Goal: Transaction & Acquisition: Purchase product/service

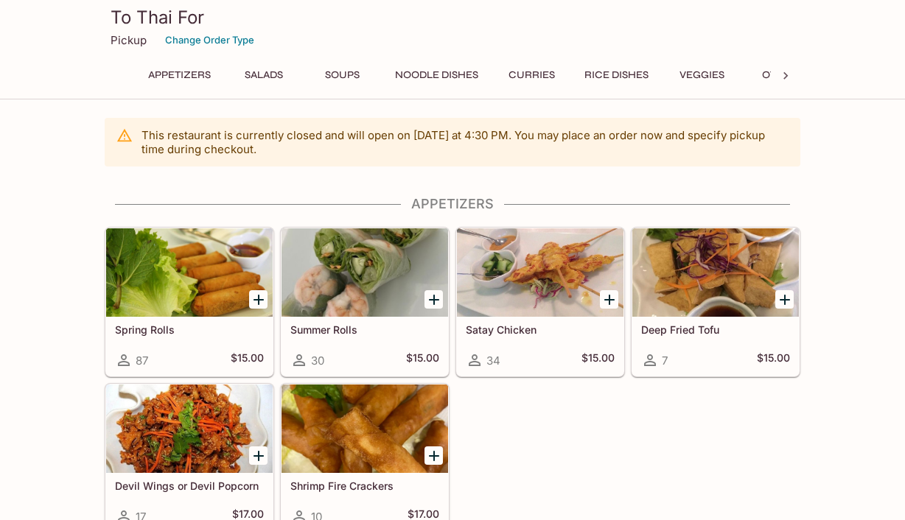
click at [259, 299] on icon "Add Spring Rolls" at bounding box center [258, 300] width 10 height 10
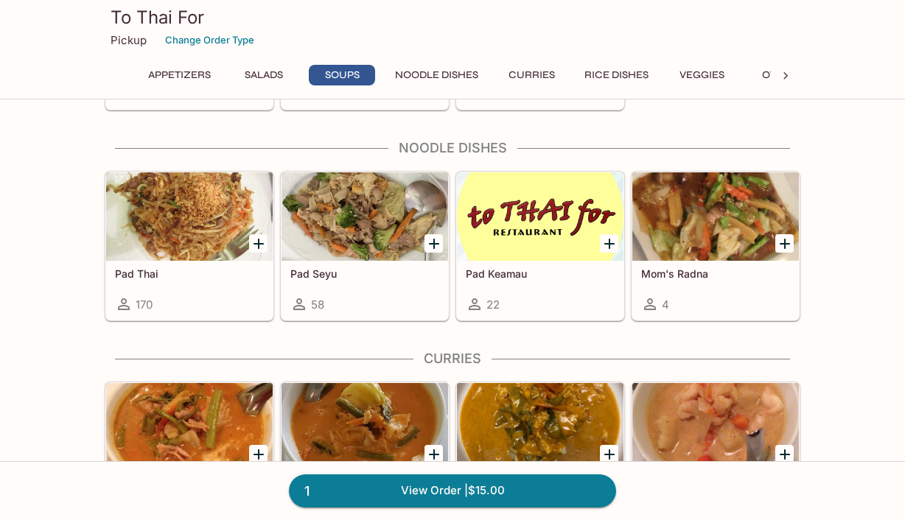
scroll to position [846, 0]
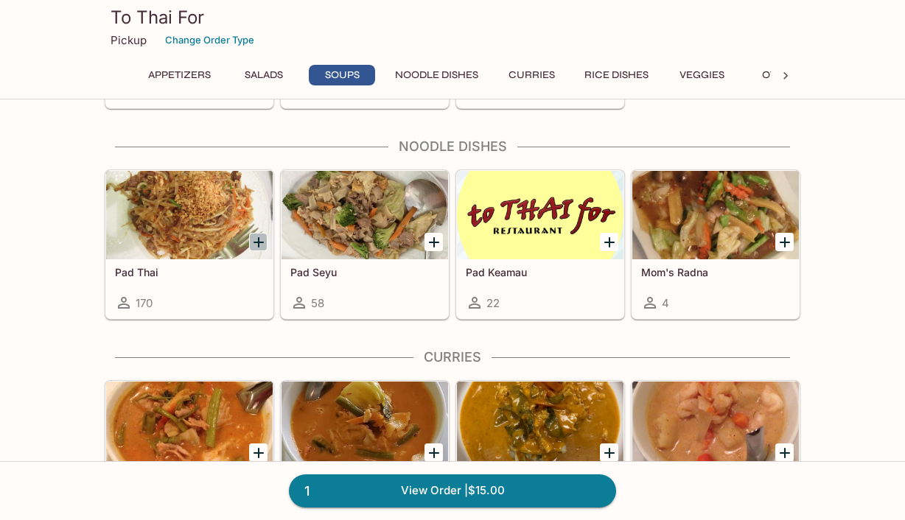
click at [261, 242] on icon "Add Pad Thai" at bounding box center [258, 242] width 10 height 10
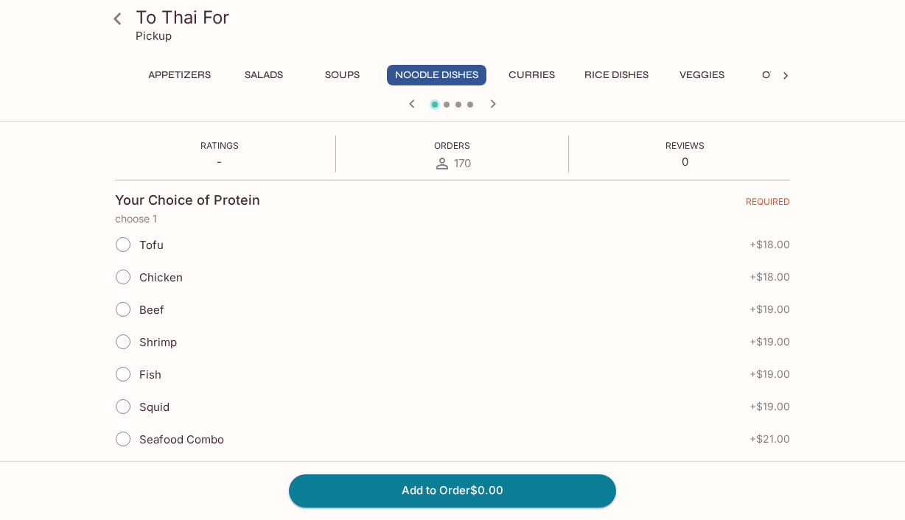
scroll to position [276, 0]
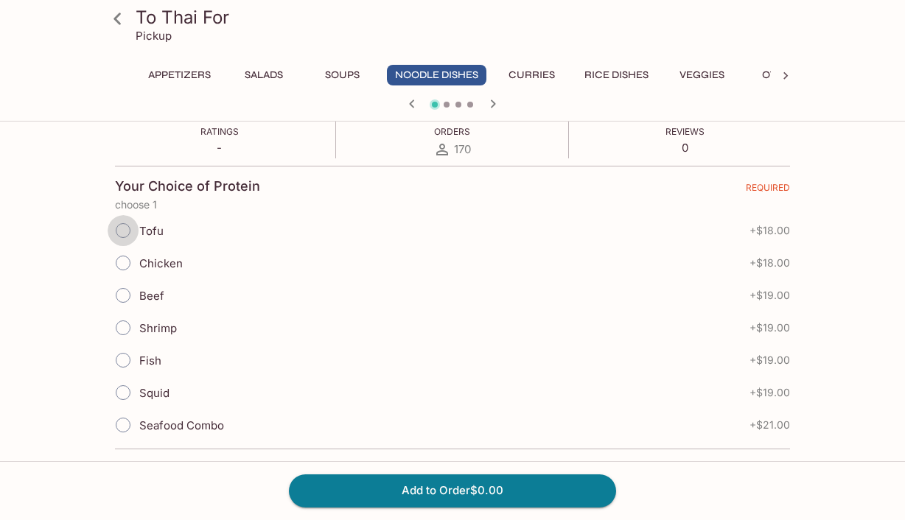
click at [124, 223] on input "Tofu" at bounding box center [123, 230] width 31 height 31
radio input "true"
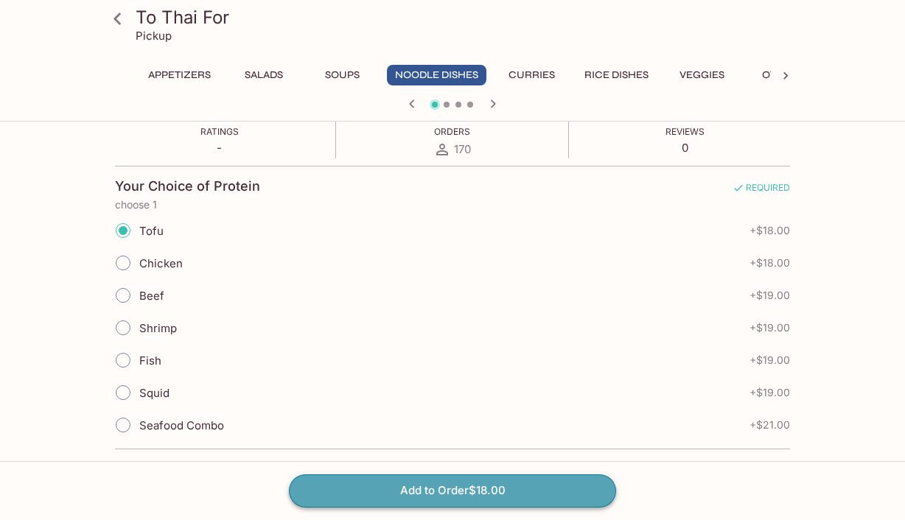
click at [421, 486] on button "Add to Order $18.00" at bounding box center [452, 491] width 327 height 32
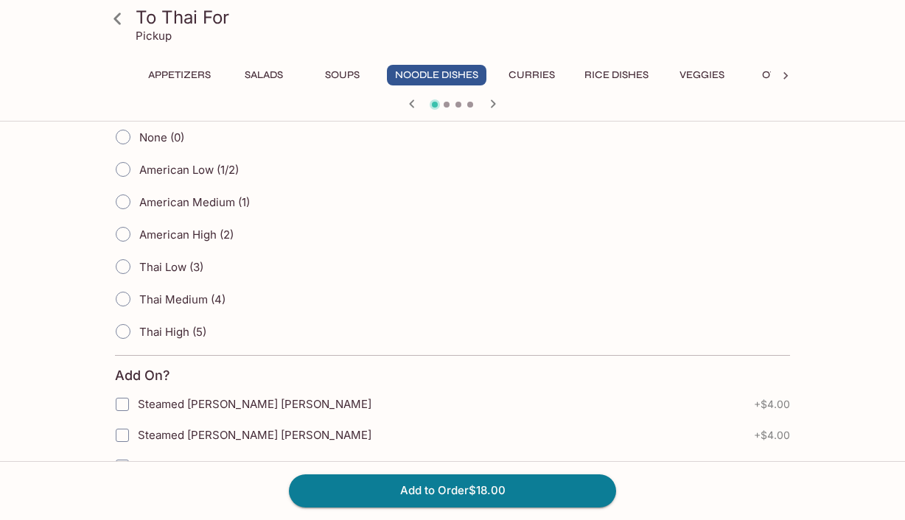
scroll to position [645, 0]
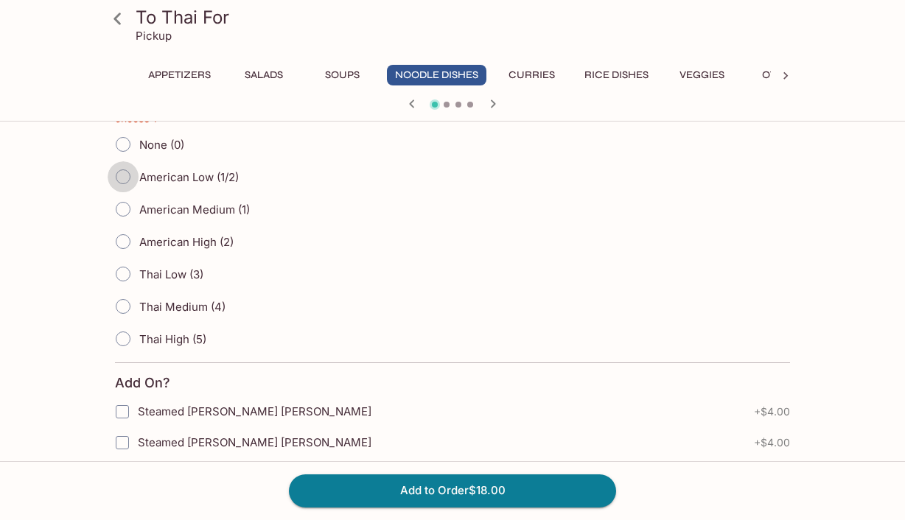
click at [125, 179] on input "American Low (1/2)" at bounding box center [123, 176] width 31 height 31
radio input "true"
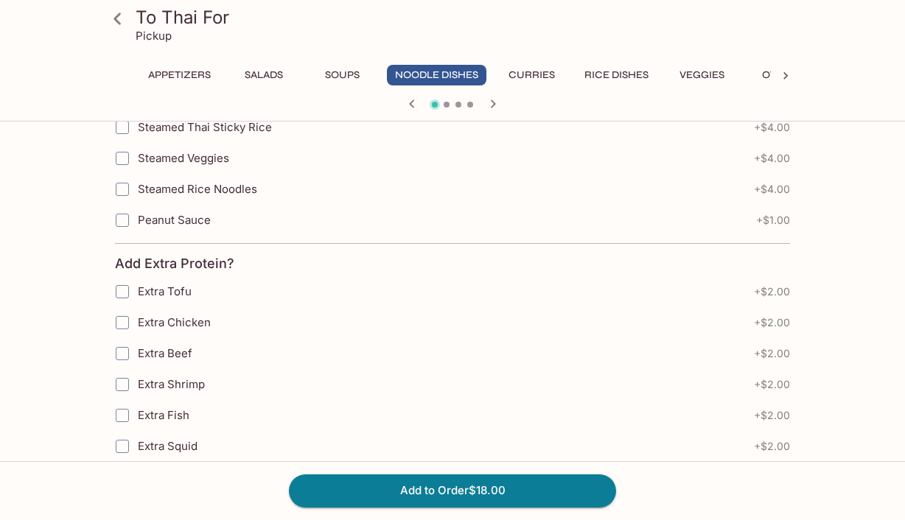
scroll to position [1058, 0]
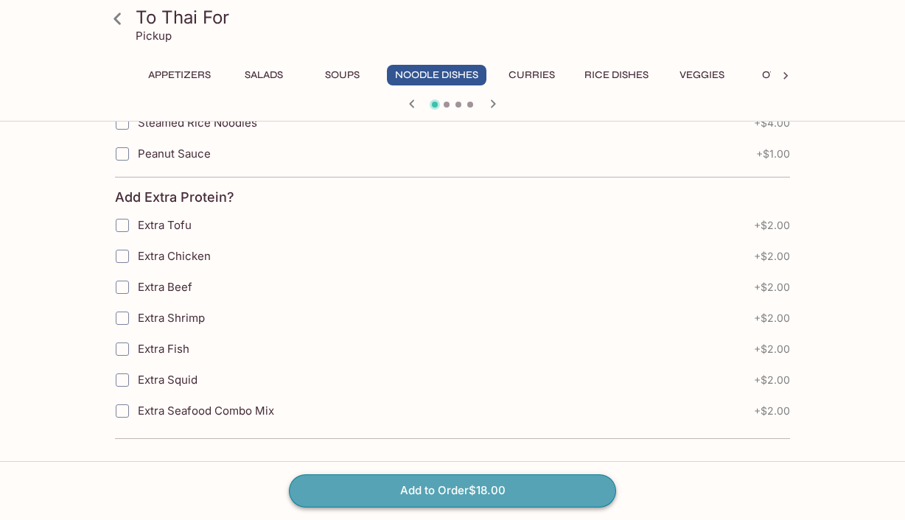
click at [419, 485] on button "Add to Order $18.00" at bounding box center [452, 491] width 327 height 32
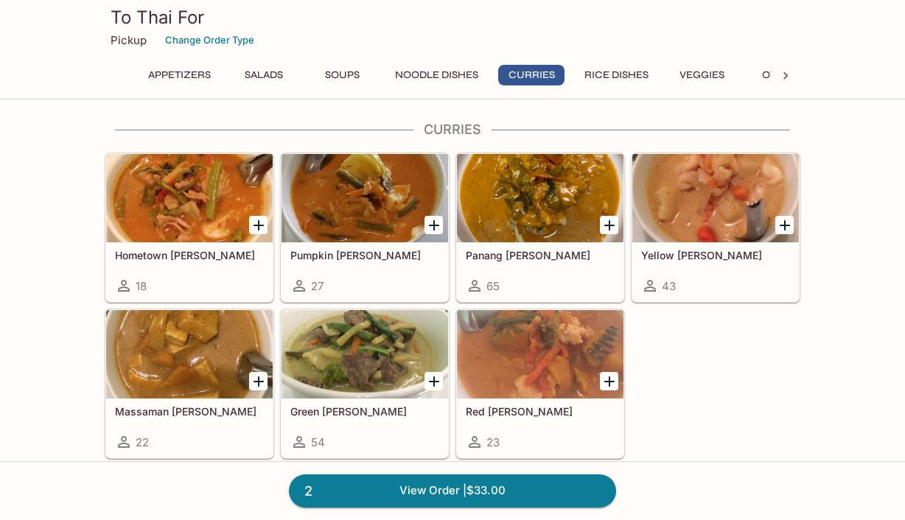
scroll to position [1071, 0]
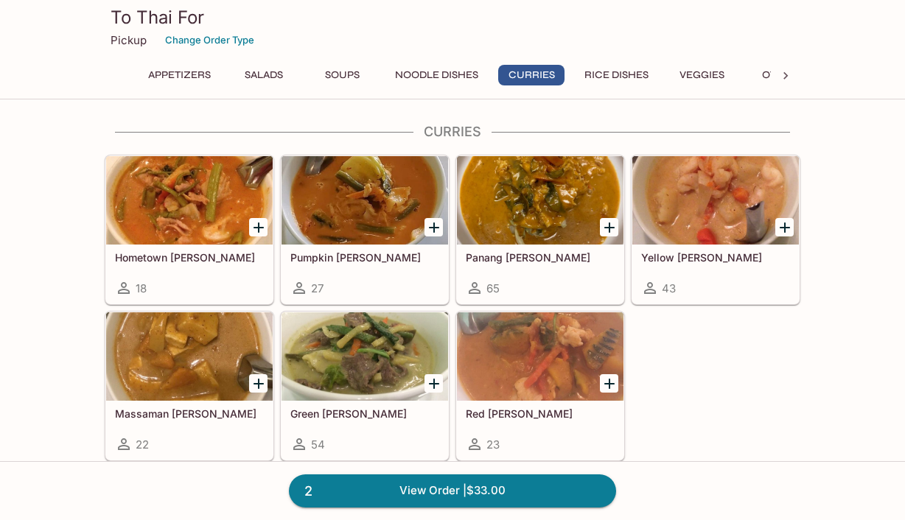
click at [780, 231] on icon "Add Yellow Curry" at bounding box center [785, 228] width 18 height 18
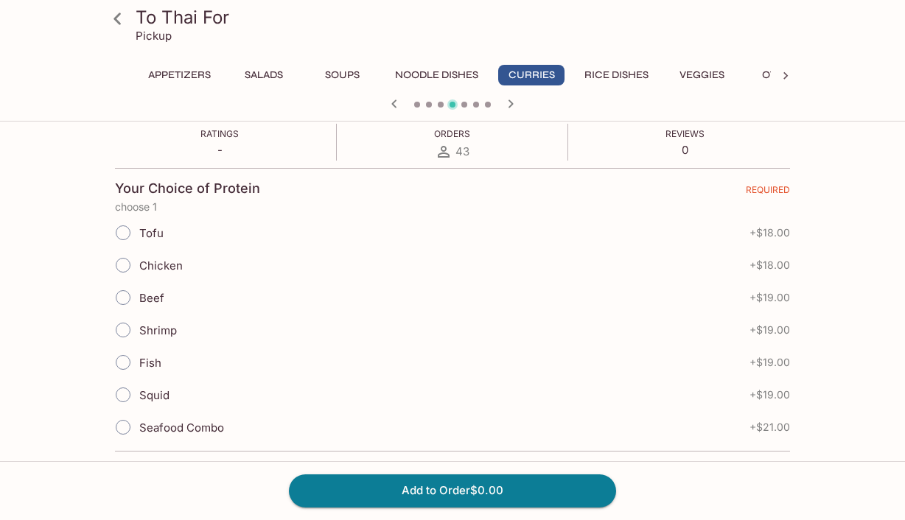
scroll to position [273, 0]
click at [130, 270] on input "Chicken" at bounding box center [123, 266] width 31 height 31
radio input "true"
click at [457, 501] on button "Add to Order $18.00" at bounding box center [452, 491] width 327 height 32
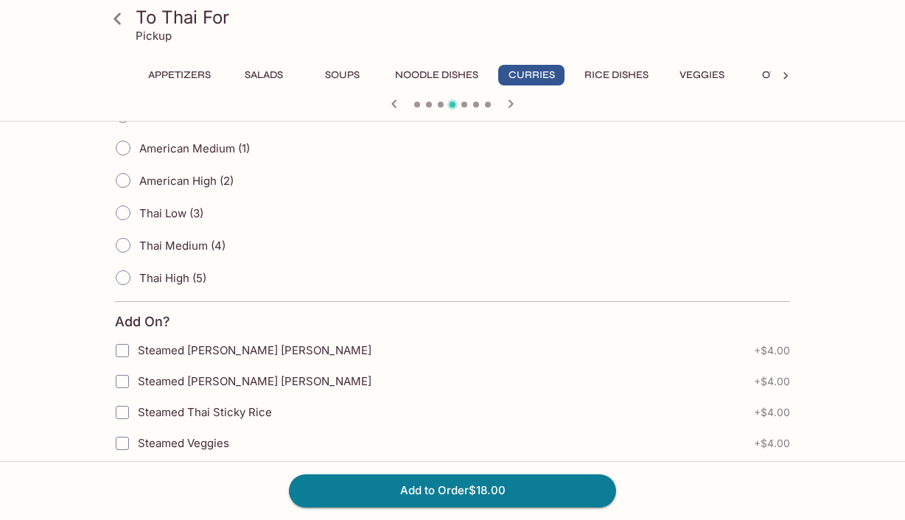
scroll to position [715, 0]
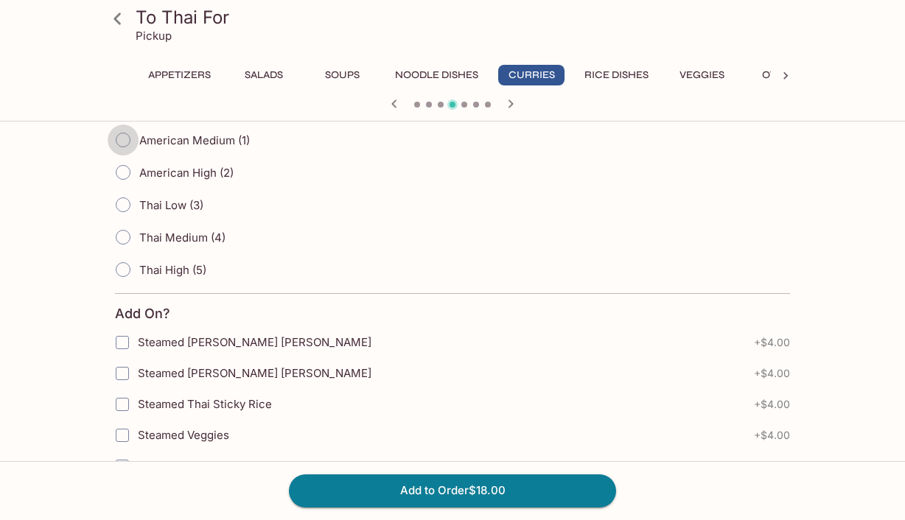
click at [125, 144] on input "American Medium (1)" at bounding box center [123, 140] width 31 height 31
radio input "true"
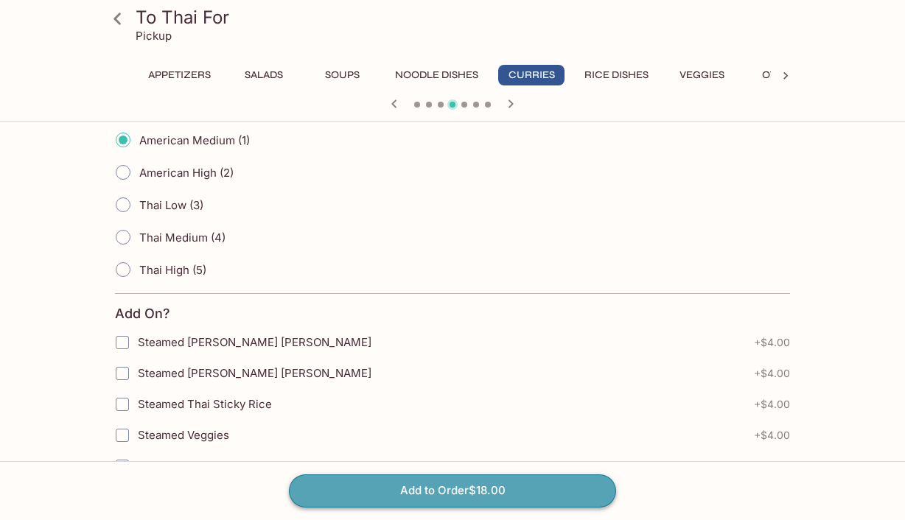
click at [412, 487] on button "Add to Order $18.00" at bounding box center [452, 491] width 327 height 32
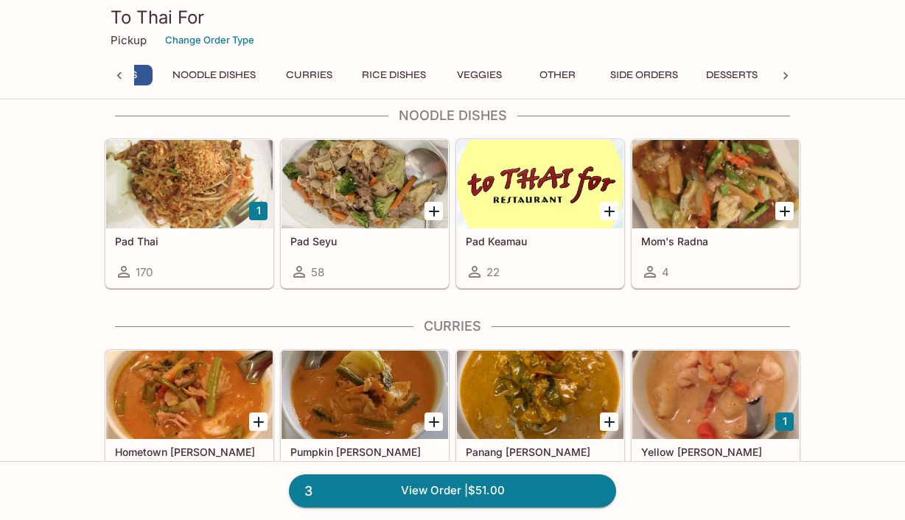
scroll to position [725, 0]
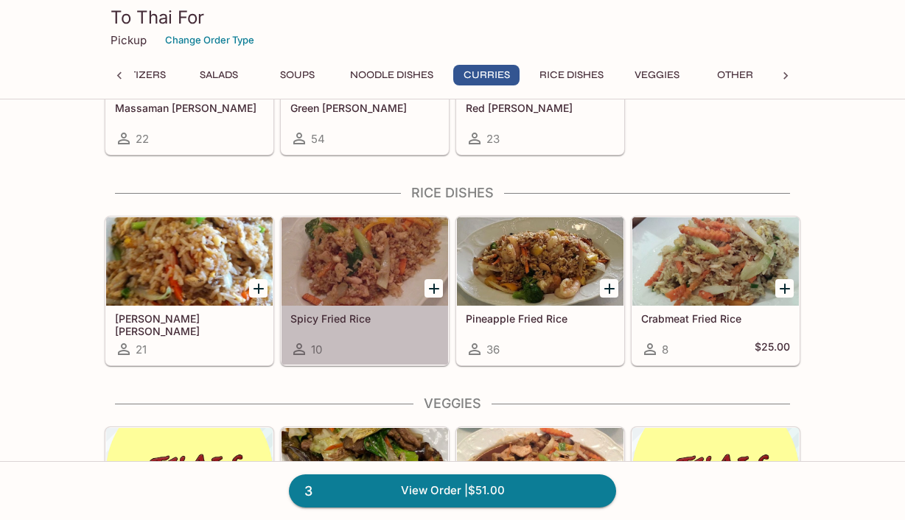
click at [346, 257] on div at bounding box center [364, 261] width 167 height 88
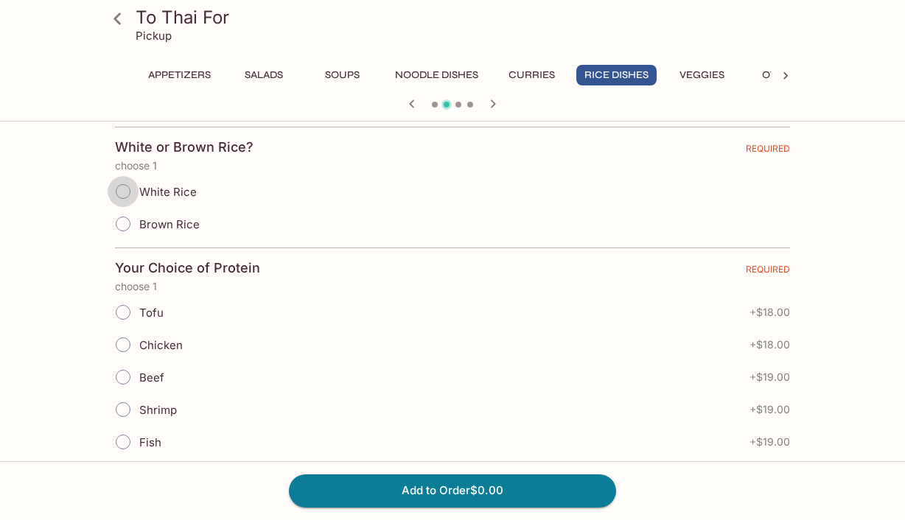
click at [122, 197] on input "White Rice" at bounding box center [123, 191] width 31 height 31
radio input "true"
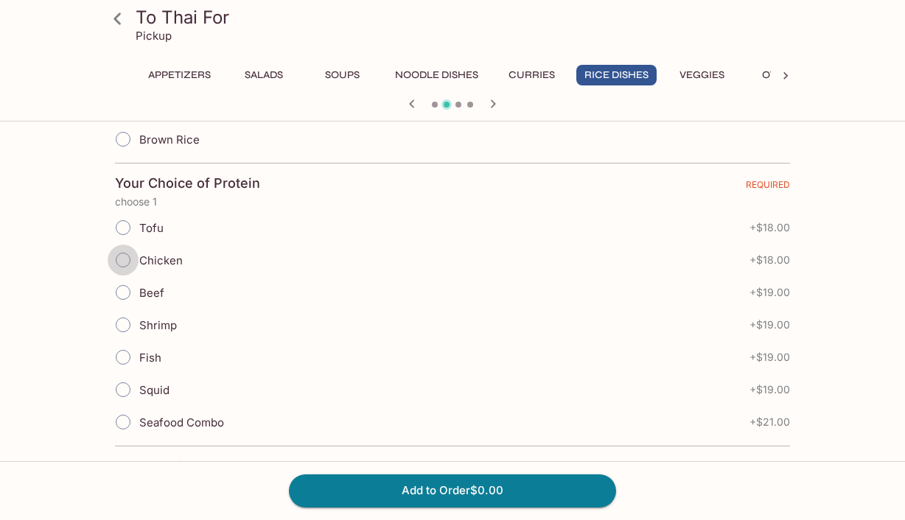
click at [129, 265] on input "Chicken" at bounding box center [123, 260] width 31 height 31
radio input "true"
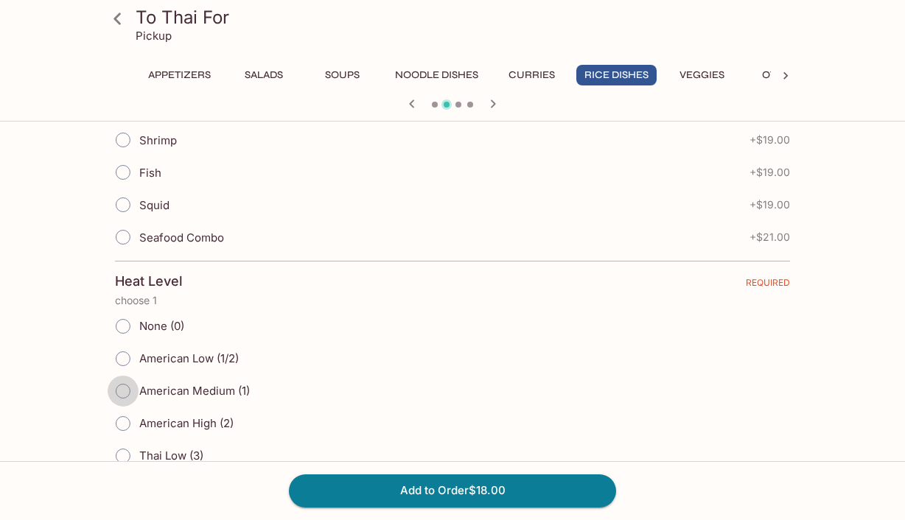
click at [127, 390] on input "American Medium (1)" at bounding box center [123, 391] width 31 height 31
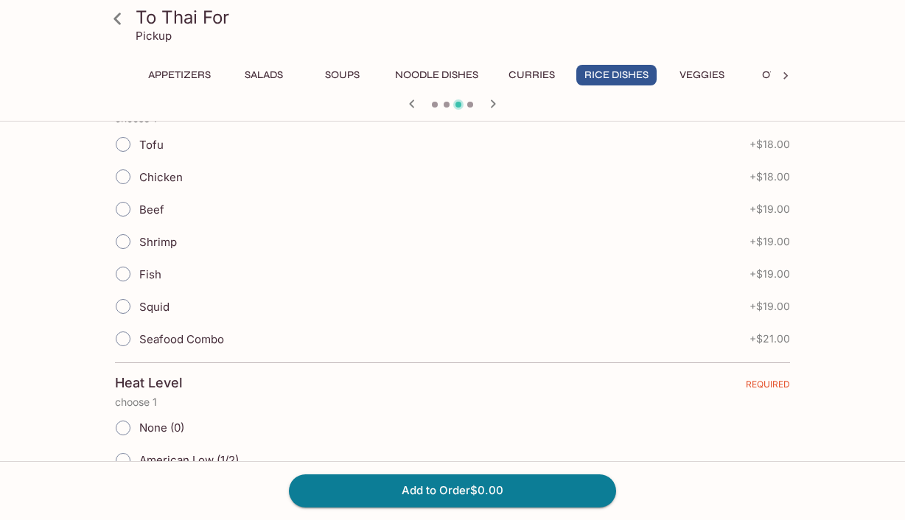
click at [417, 108] on icon "button" at bounding box center [412, 104] width 18 height 18
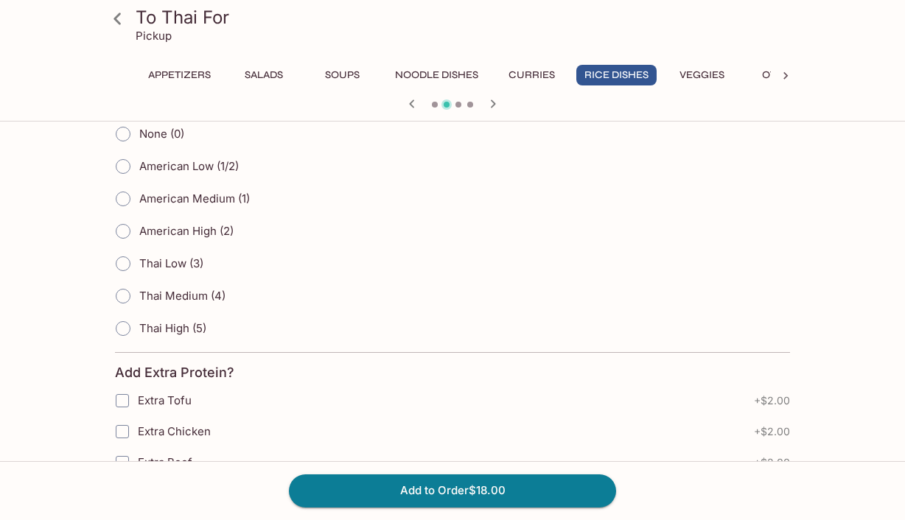
click at [127, 195] on input "American Medium (1)" at bounding box center [123, 198] width 31 height 31
radio input "true"
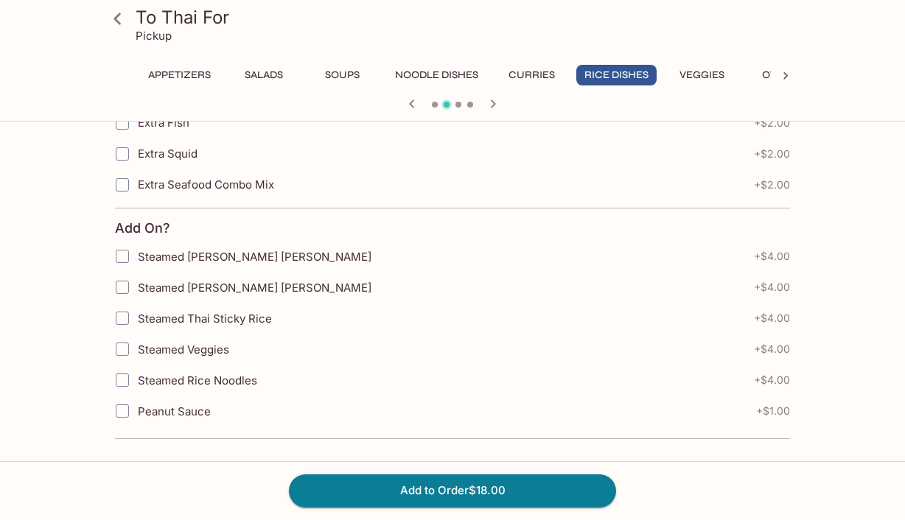
click at [125, 323] on input "Steamed Thai Sticky Rice" at bounding box center [122, 318] width 29 height 29
checkbox input "true"
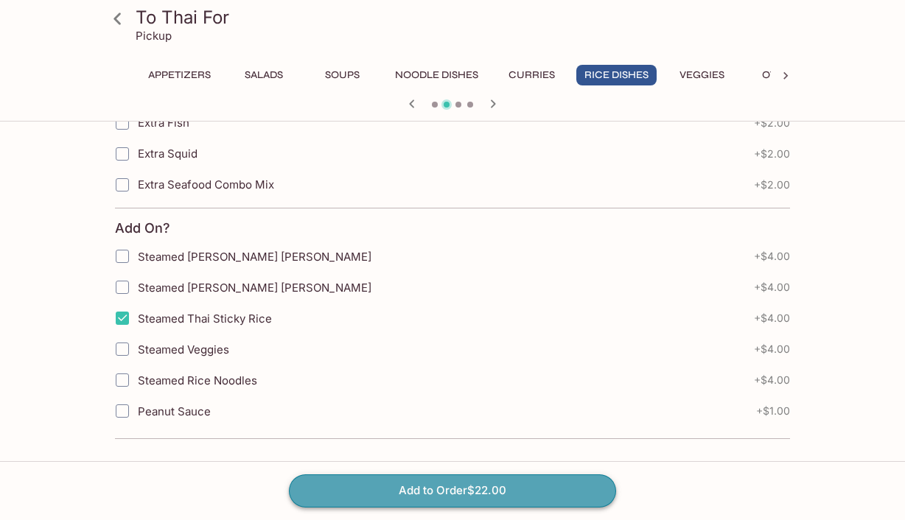
click at [424, 490] on button "Add to Order $22.00" at bounding box center [452, 491] width 327 height 32
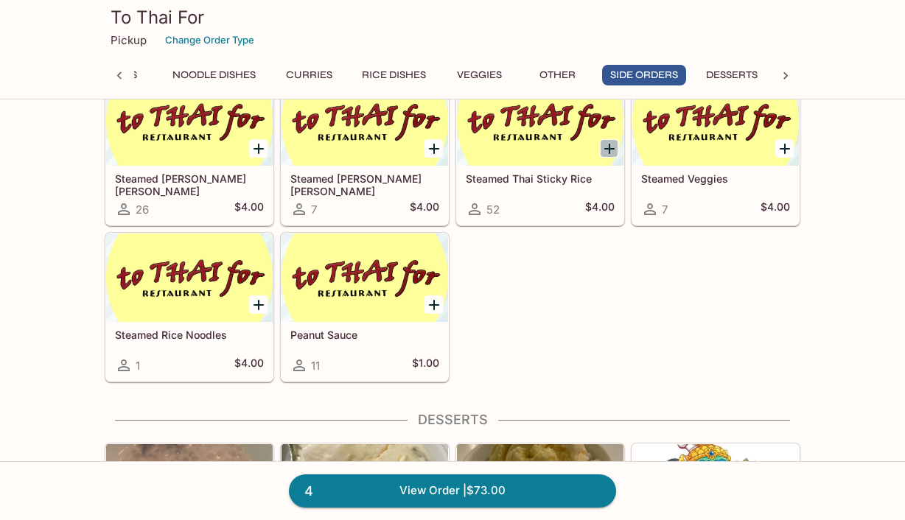
click at [609, 150] on icon "Add Steamed Thai Sticky Rice" at bounding box center [610, 149] width 18 height 18
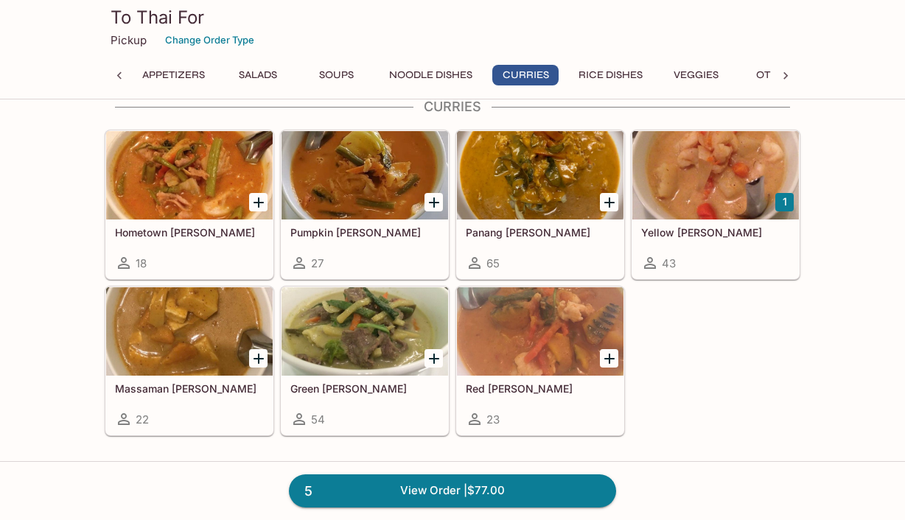
scroll to position [1065, 0]
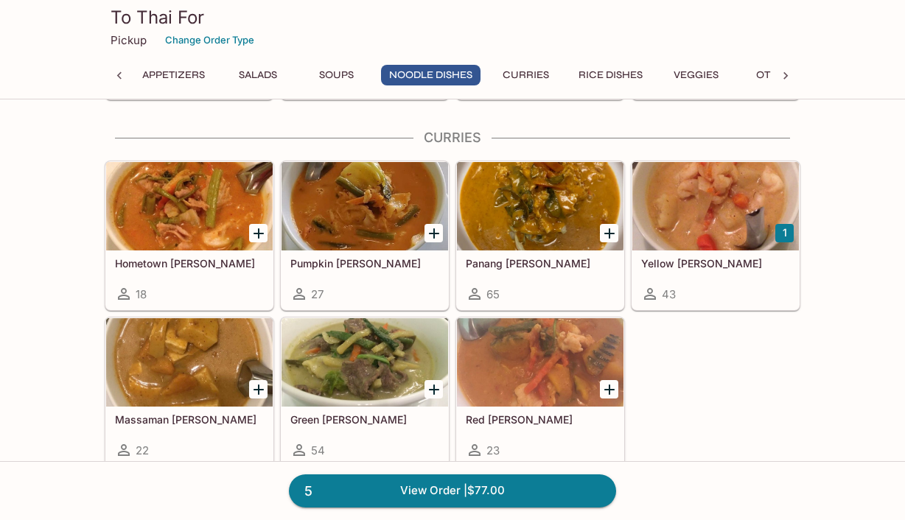
click at [177, 232] on div at bounding box center [189, 206] width 167 height 88
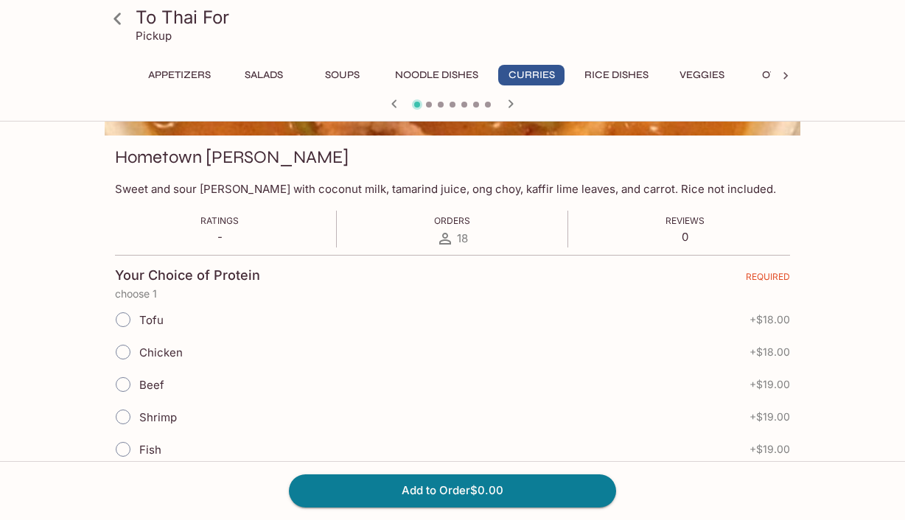
scroll to position [184, 0]
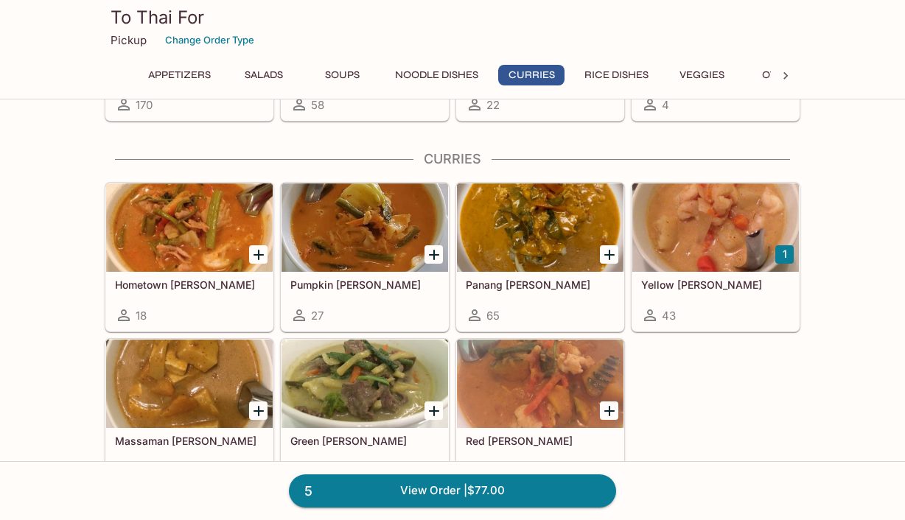
scroll to position [1231, 0]
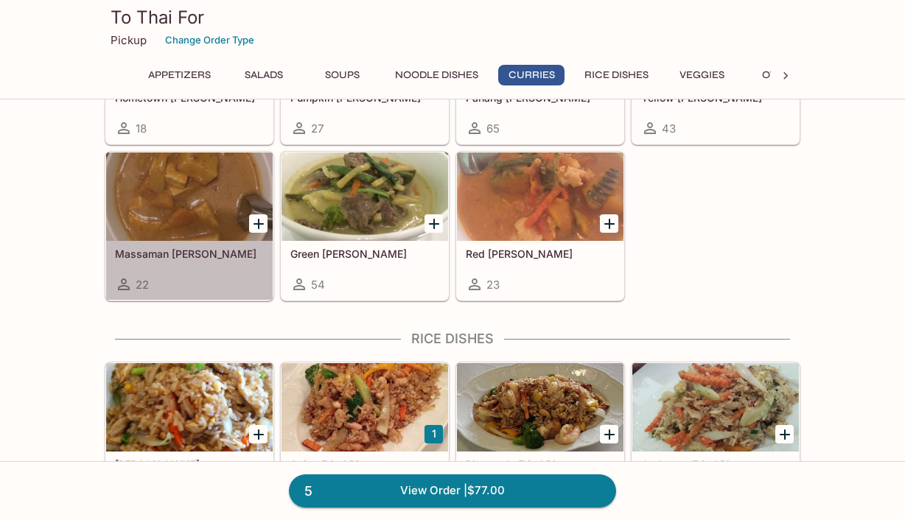
click at [181, 203] on div at bounding box center [189, 197] width 167 height 88
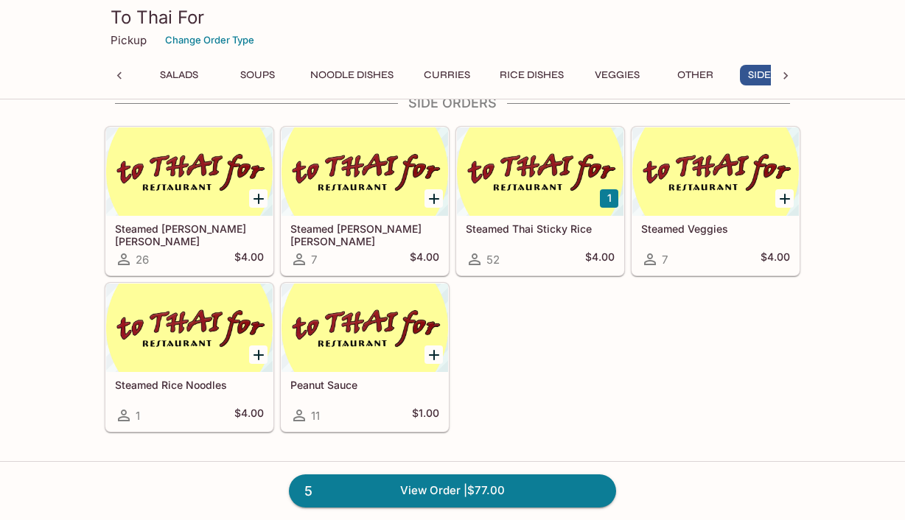
scroll to position [2257, 0]
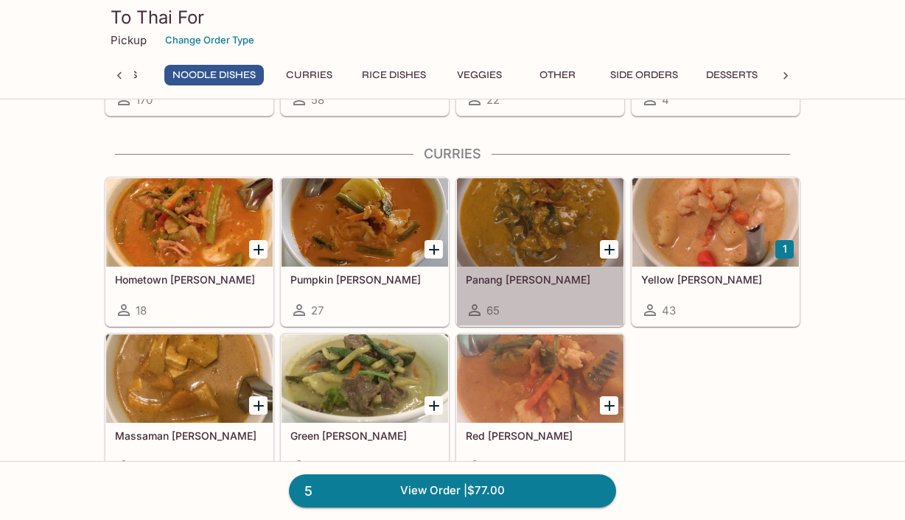
click at [525, 280] on h5 "Panang [PERSON_NAME]" at bounding box center [540, 279] width 149 height 13
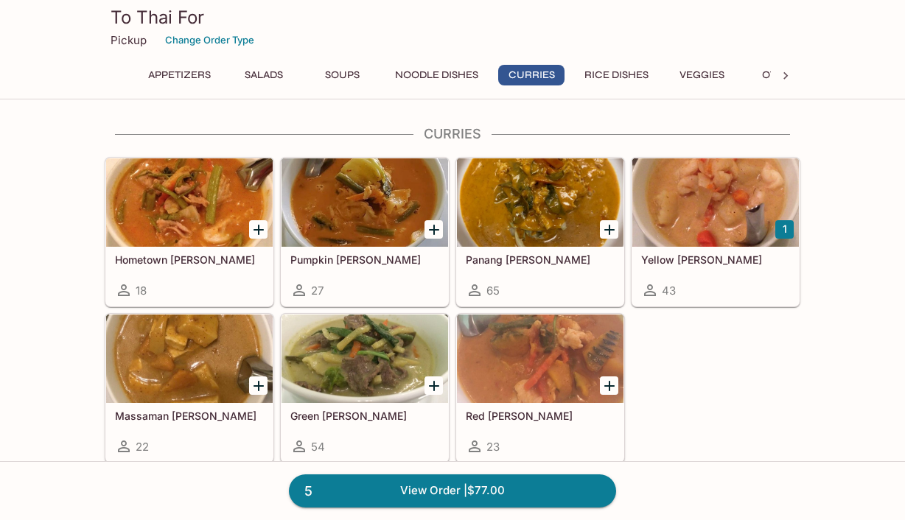
scroll to position [1068, 0]
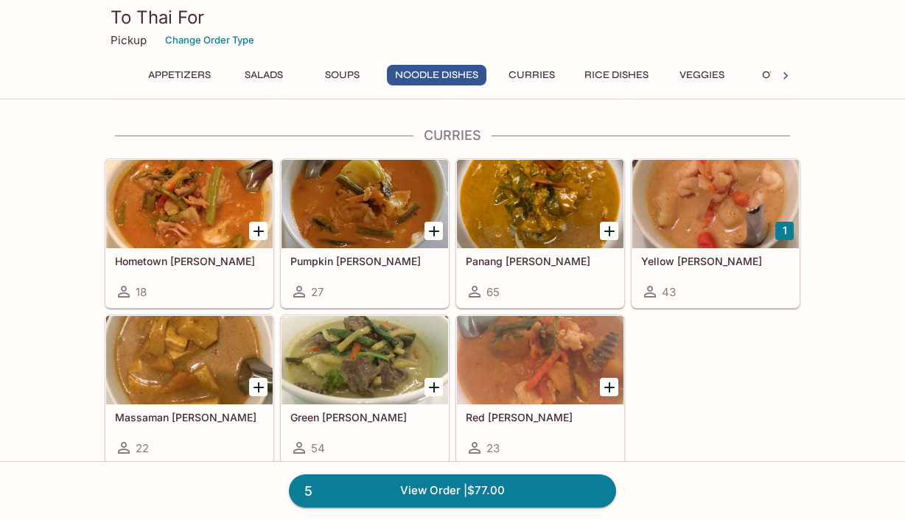
click at [489, 351] on div at bounding box center [540, 360] width 167 height 88
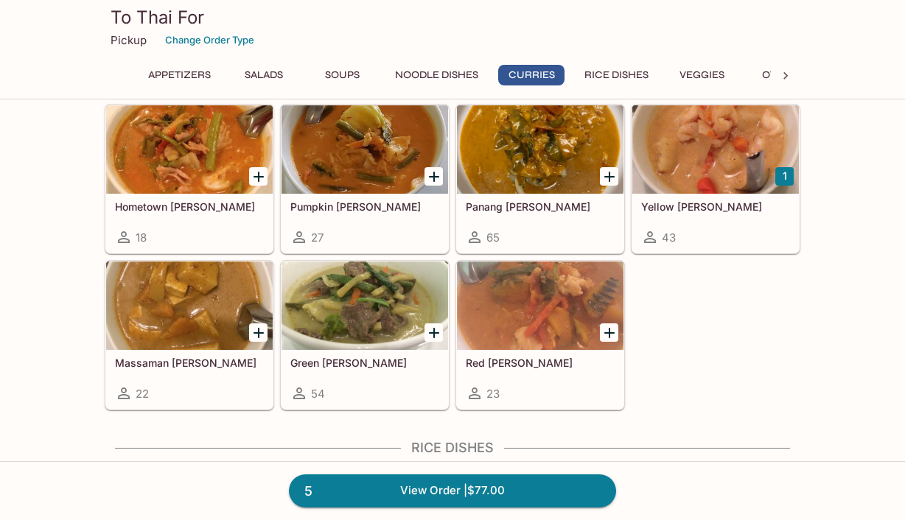
scroll to position [1119, 0]
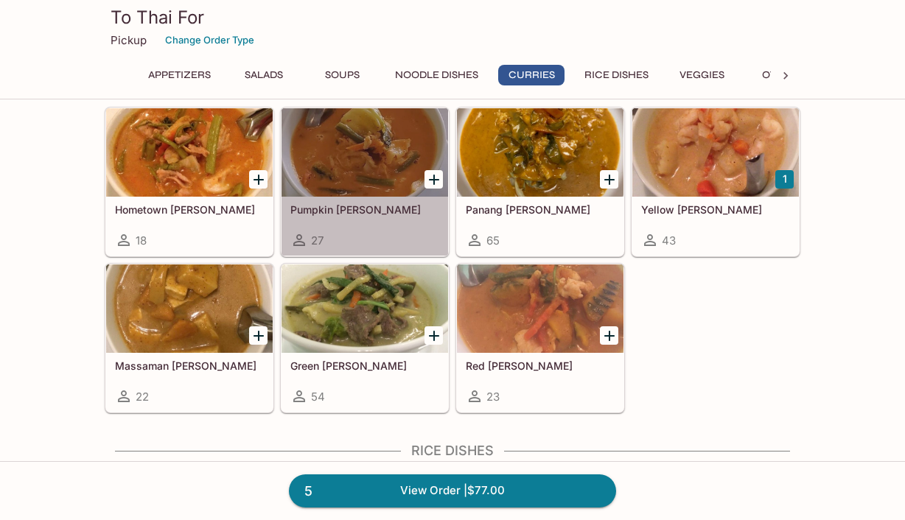
click at [338, 214] on h5 "Pumpkin [PERSON_NAME]" at bounding box center [364, 209] width 149 height 13
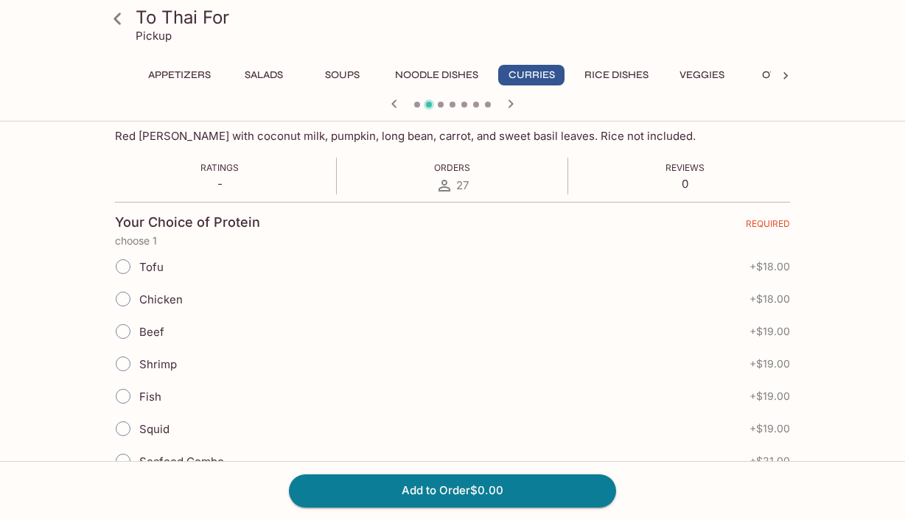
scroll to position [256, 0]
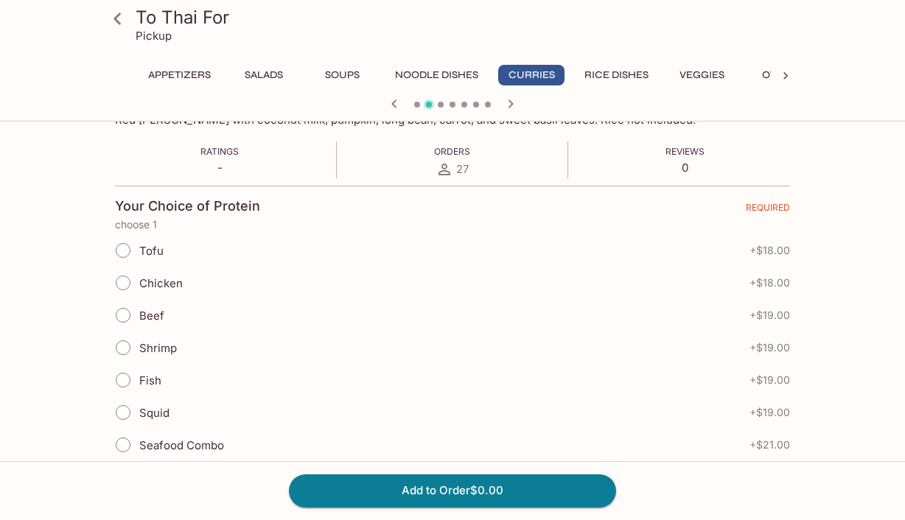
click at [119, 315] on input "Beef" at bounding box center [123, 315] width 31 height 31
radio input "true"
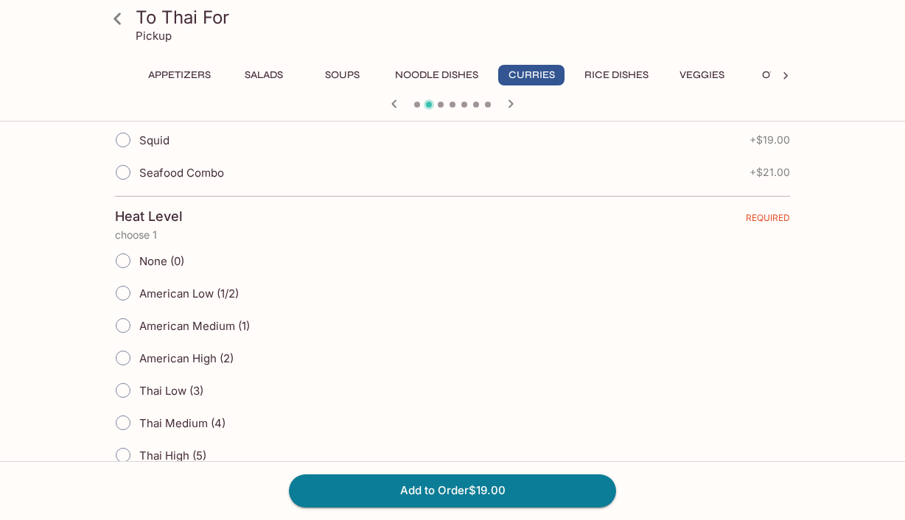
scroll to position [528, 0]
click at [127, 328] on input "American Medium (1)" at bounding box center [123, 326] width 31 height 31
radio input "true"
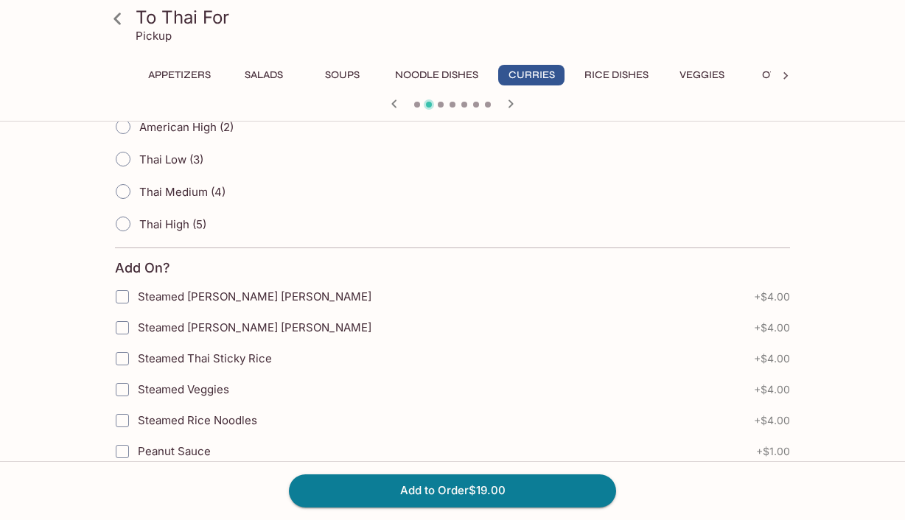
scroll to position [1058, 0]
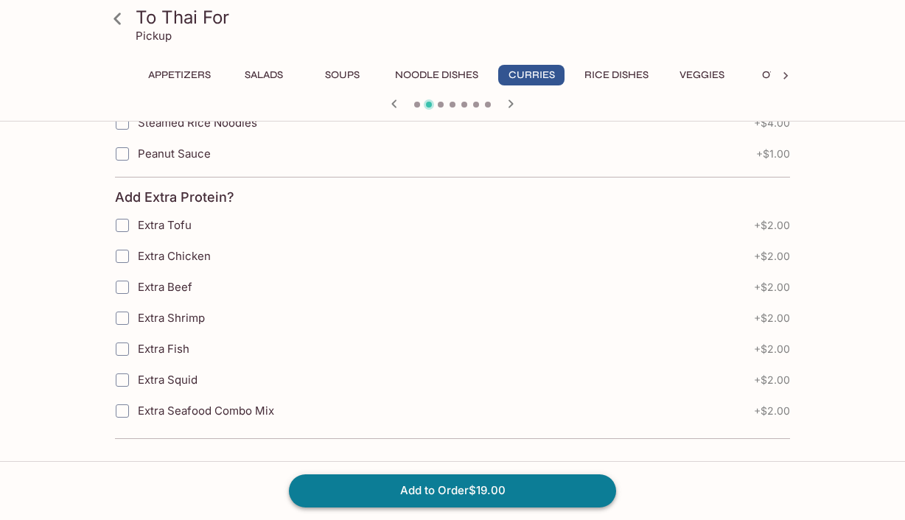
click at [413, 489] on button "Add to Order $19.00" at bounding box center [452, 491] width 327 height 32
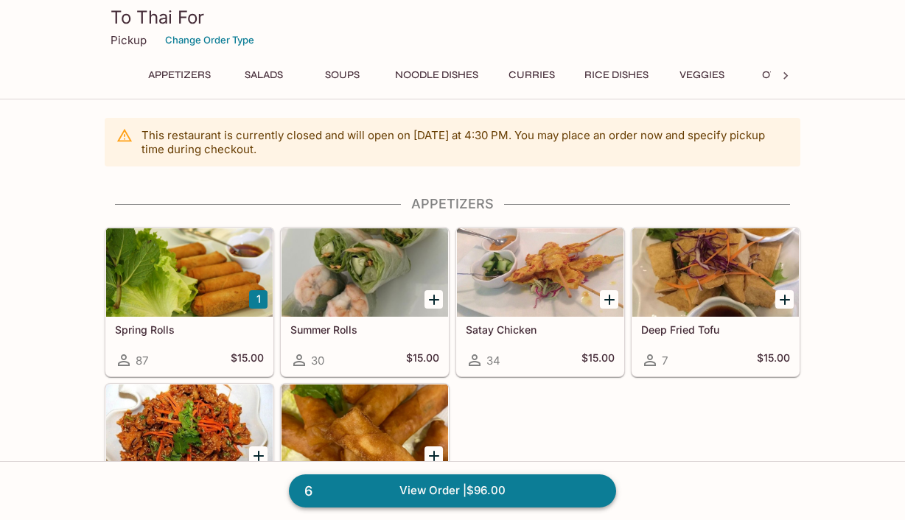
click at [509, 480] on link "6 View Order | $96.00" at bounding box center [452, 491] width 327 height 32
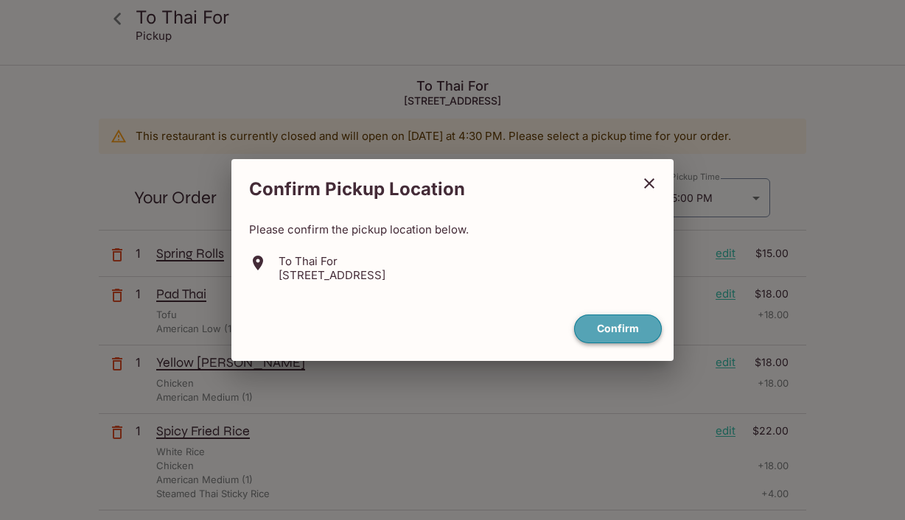
click at [625, 324] on button "Confirm" at bounding box center [618, 329] width 88 height 29
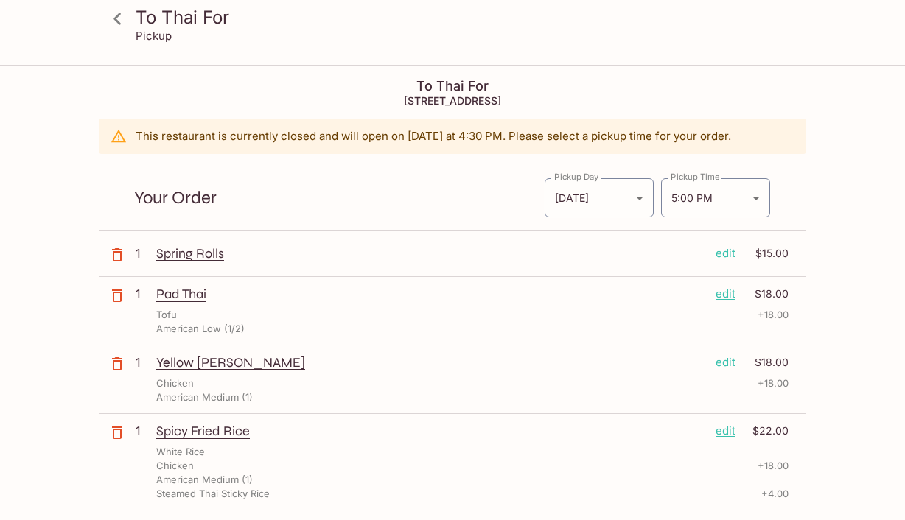
click at [116, 253] on icon "button" at bounding box center [117, 255] width 18 height 18
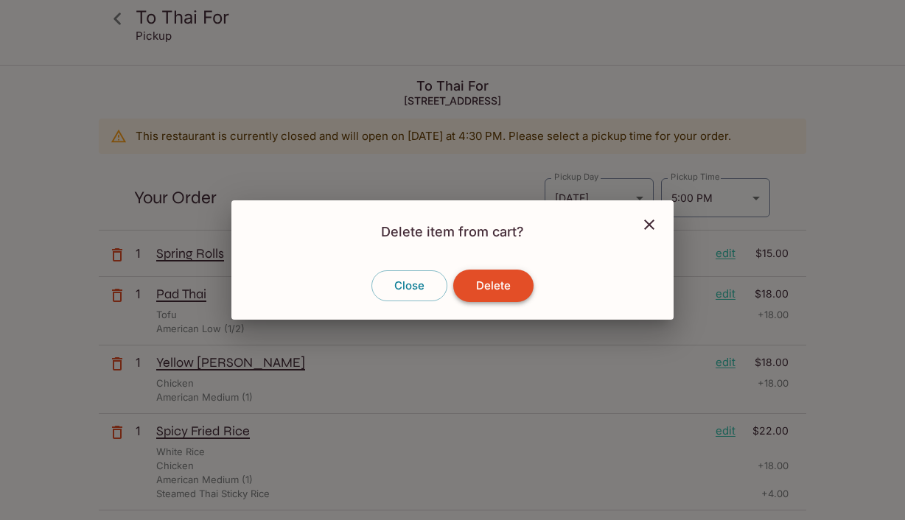
click at [483, 293] on button "Delete" at bounding box center [493, 286] width 80 height 32
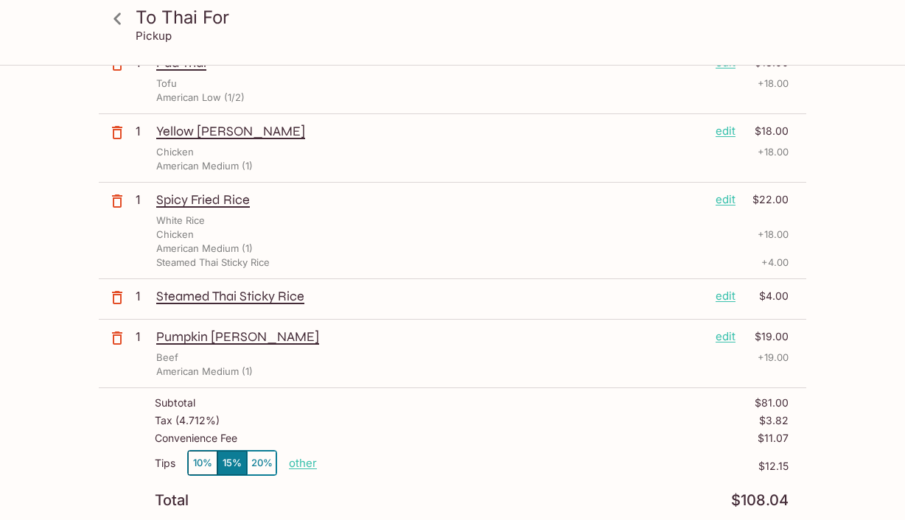
scroll to position [198, 0]
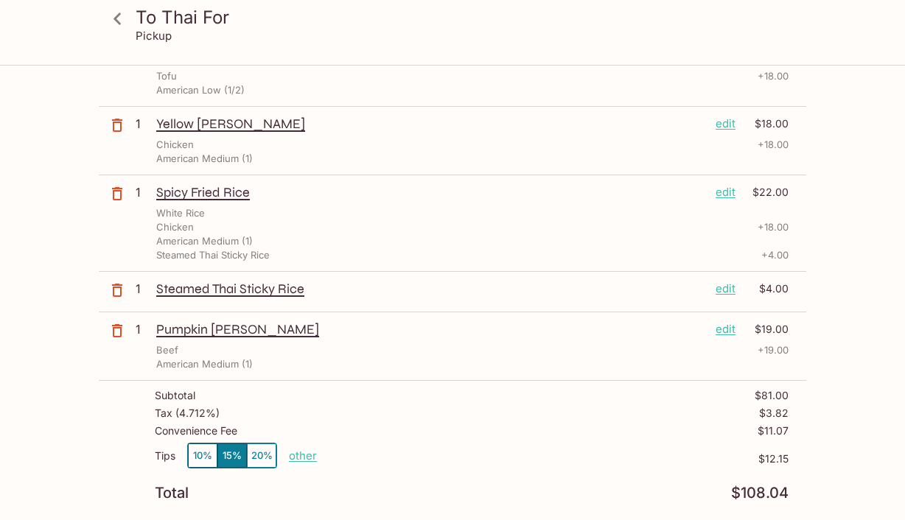
click at [141, 287] on p "1" at bounding box center [143, 289] width 15 height 16
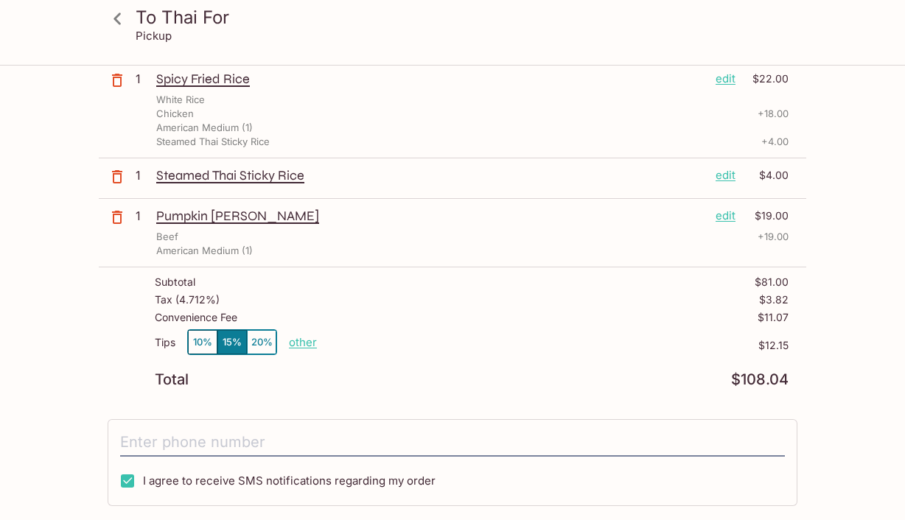
scroll to position [309, 0]
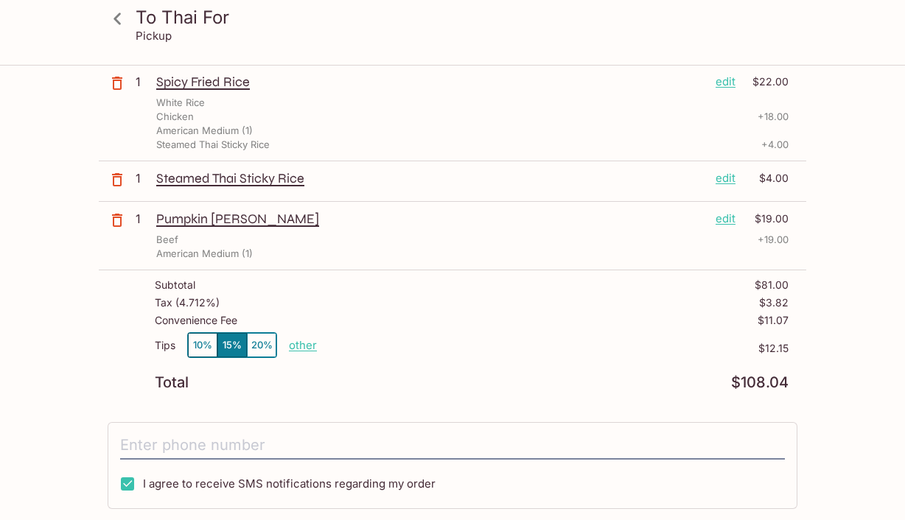
click at [731, 181] on p "edit" at bounding box center [725, 178] width 20 height 16
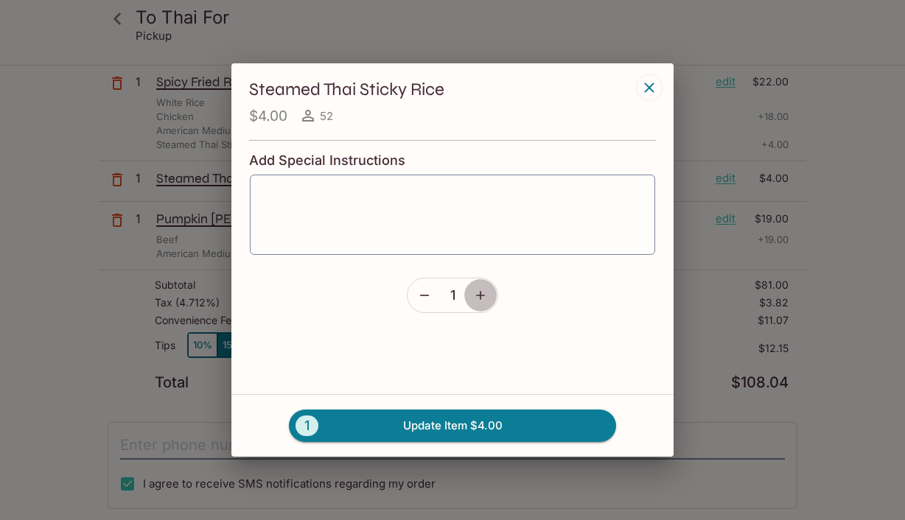
click at [479, 292] on icon "button" at bounding box center [480, 295] width 15 height 15
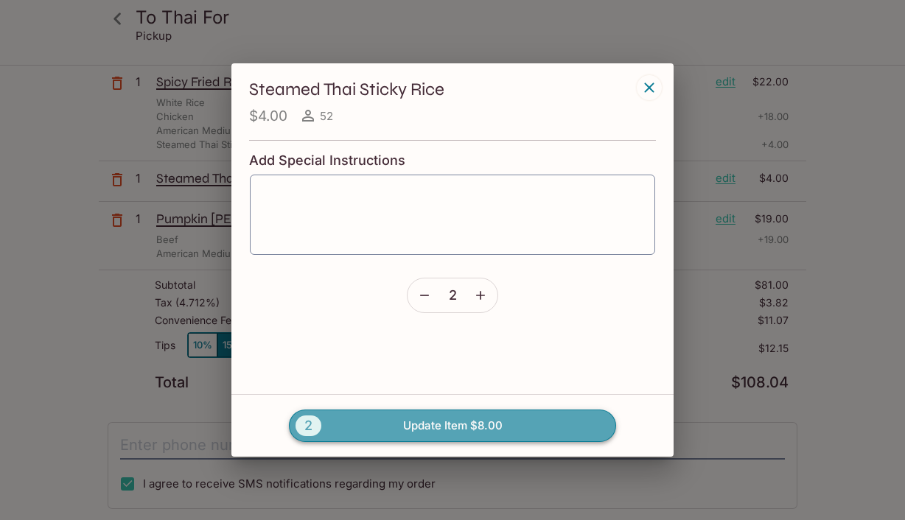
click at [468, 428] on button "2 Update Item $8.00" at bounding box center [452, 426] width 327 height 32
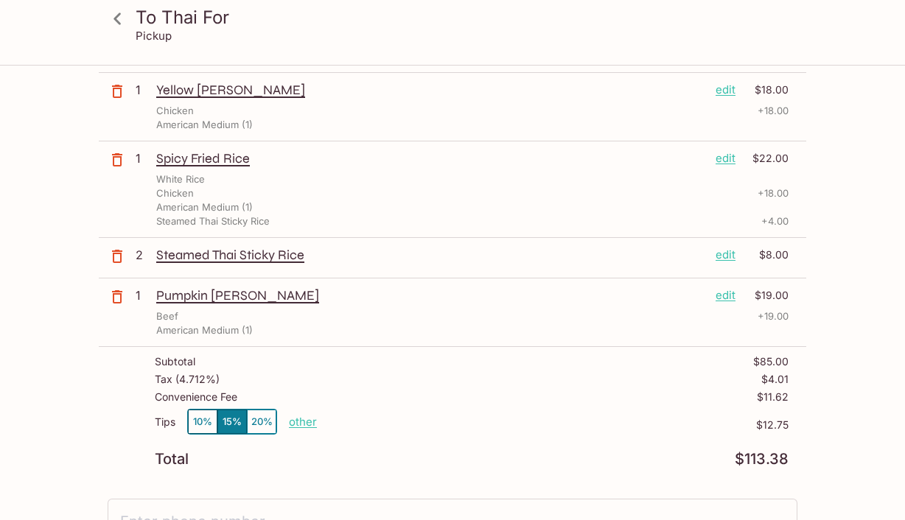
scroll to position [259, 0]
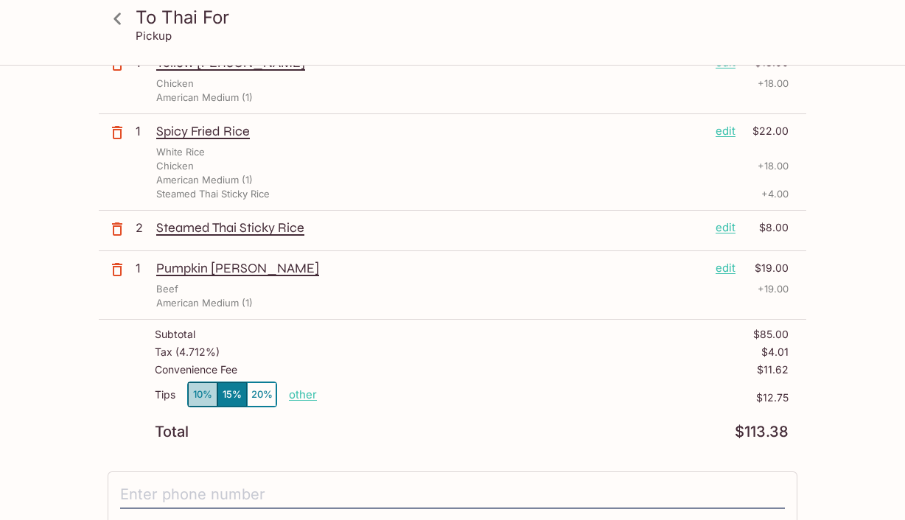
click at [202, 402] on button "10%" at bounding box center [202, 394] width 29 height 24
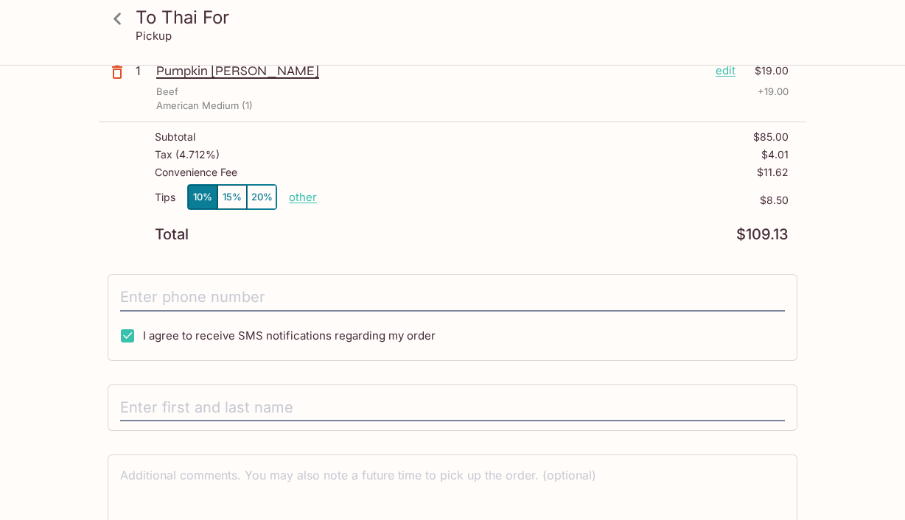
scroll to position [465, 0]
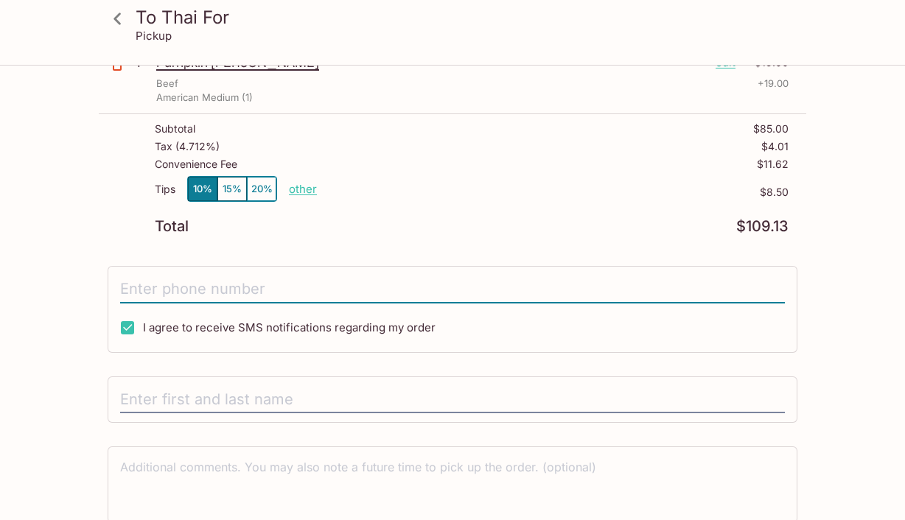
click at [167, 295] on input "tel" at bounding box center [452, 290] width 665 height 28
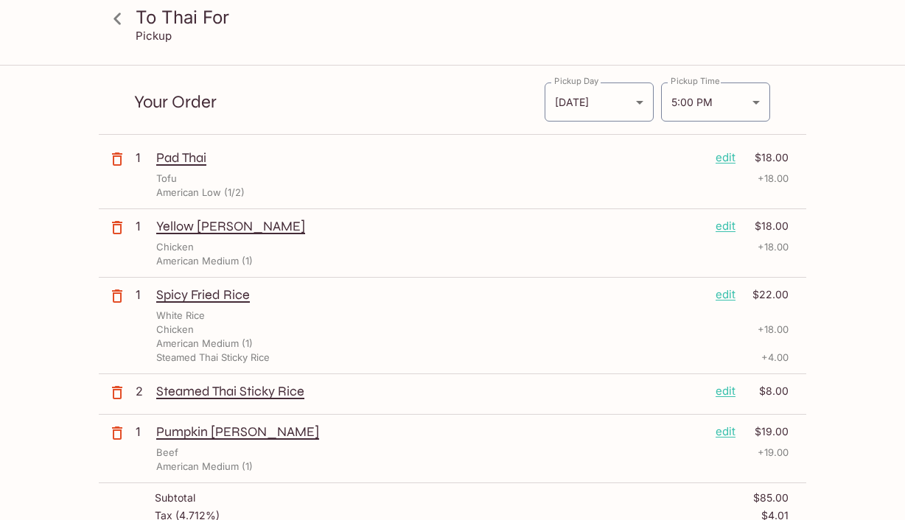
scroll to position [0, 0]
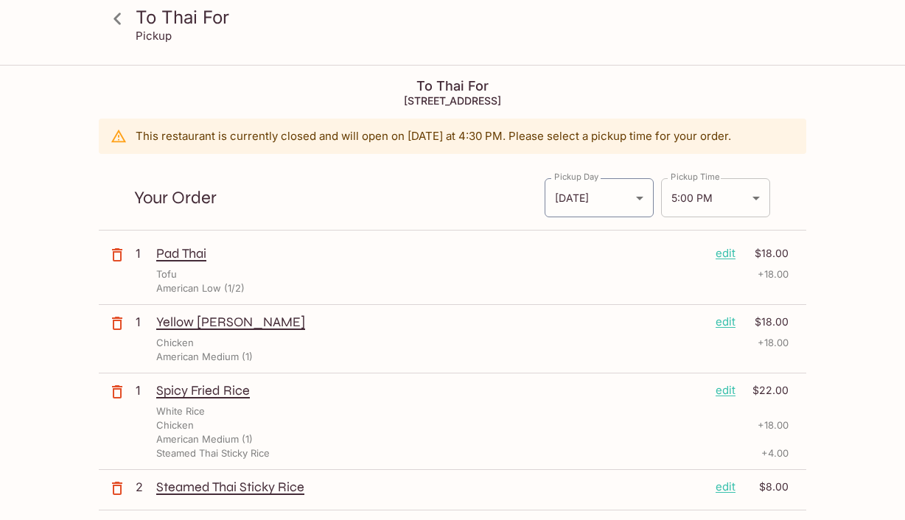
type input "[PHONE_NUMBER]"
click at [716, 206] on body "To Thai For Pickup To Thai For [STREET_ADDRESS] This restaurant is currently cl…" at bounding box center [452, 326] width 905 height 520
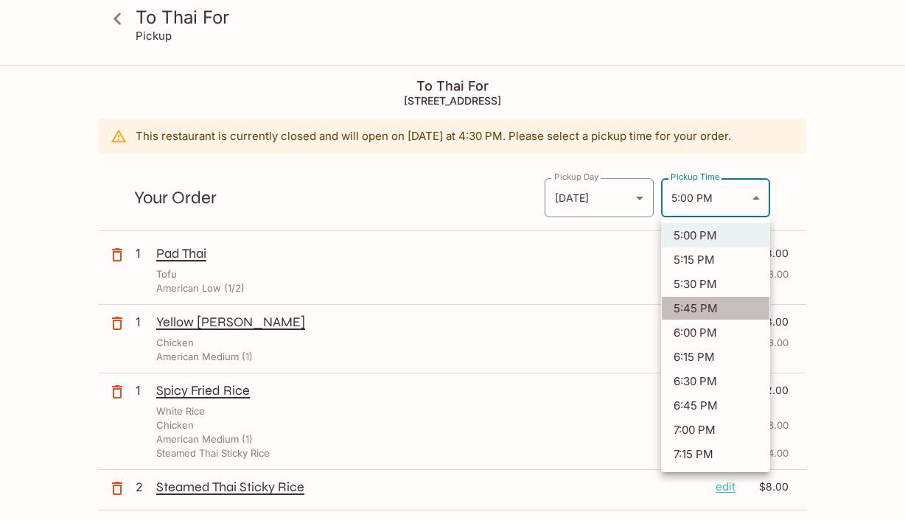
click at [710, 309] on li "5:45 PM" at bounding box center [715, 308] width 109 height 24
type input "[DATE]T03:45:00.000000Z"
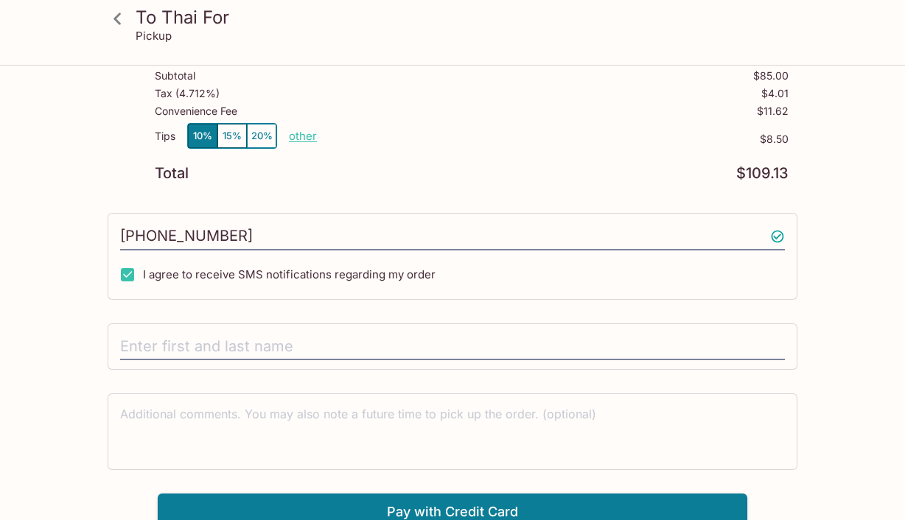
scroll to position [528, 0]
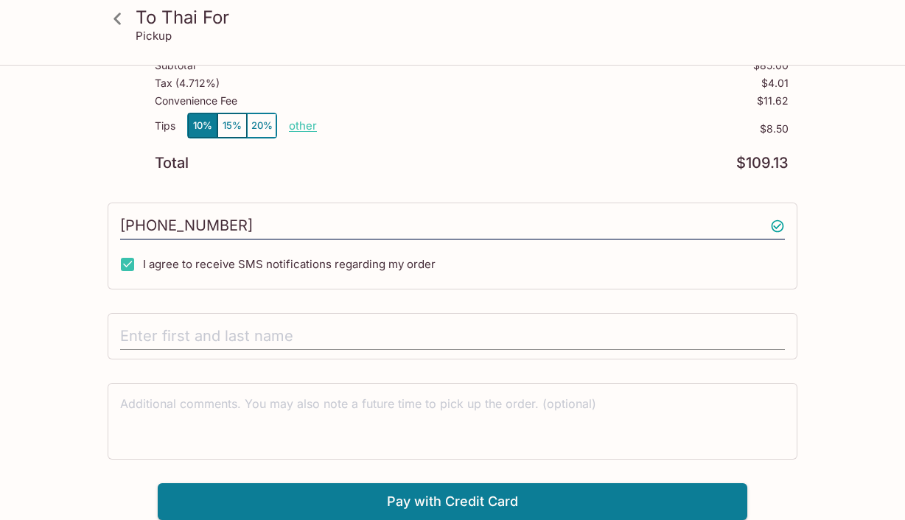
click at [247, 340] on input "text" at bounding box center [452, 337] width 665 height 28
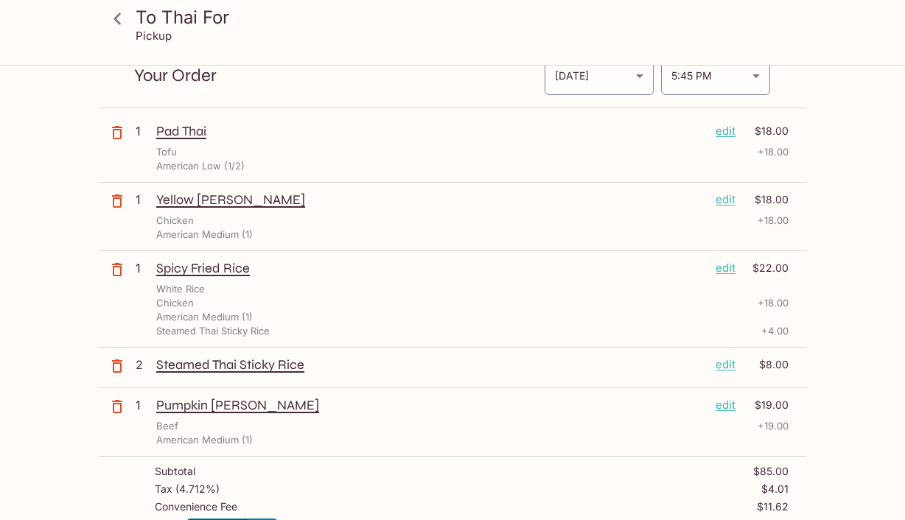
scroll to position [132, 0]
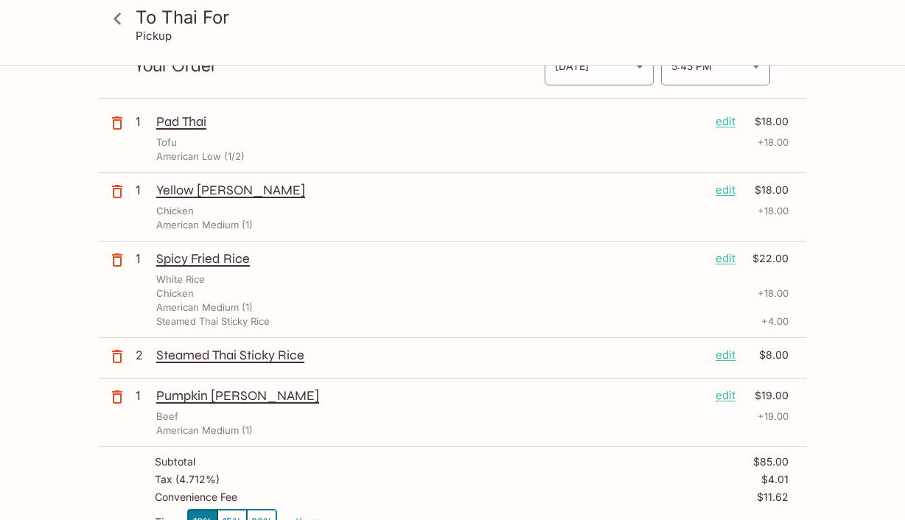
type input "[PERSON_NAME]"
click at [735, 395] on p "edit" at bounding box center [725, 396] width 20 height 16
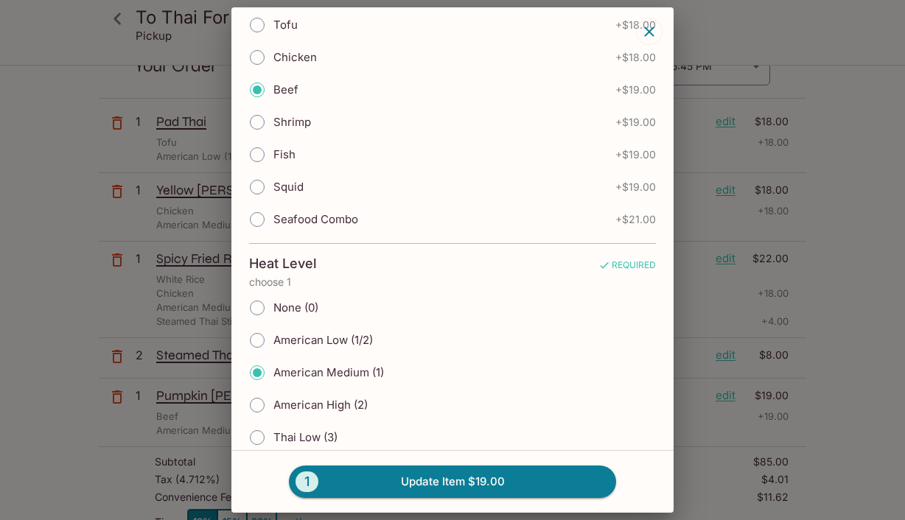
scroll to position [159, 0]
click at [253, 346] on input "American Low (1/2)" at bounding box center [257, 341] width 31 height 31
radio input "true"
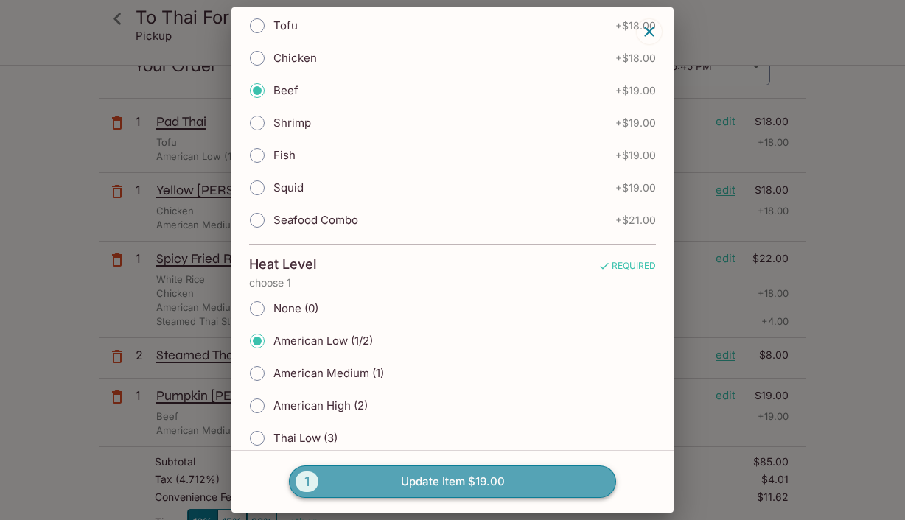
click at [425, 487] on button "1 Update Item $19.00" at bounding box center [452, 482] width 327 height 32
radio input "true"
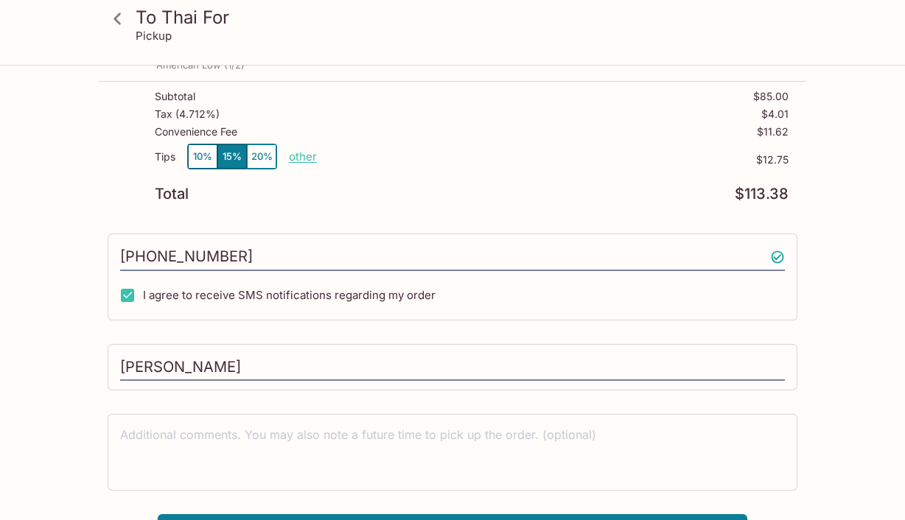
scroll to position [528, 0]
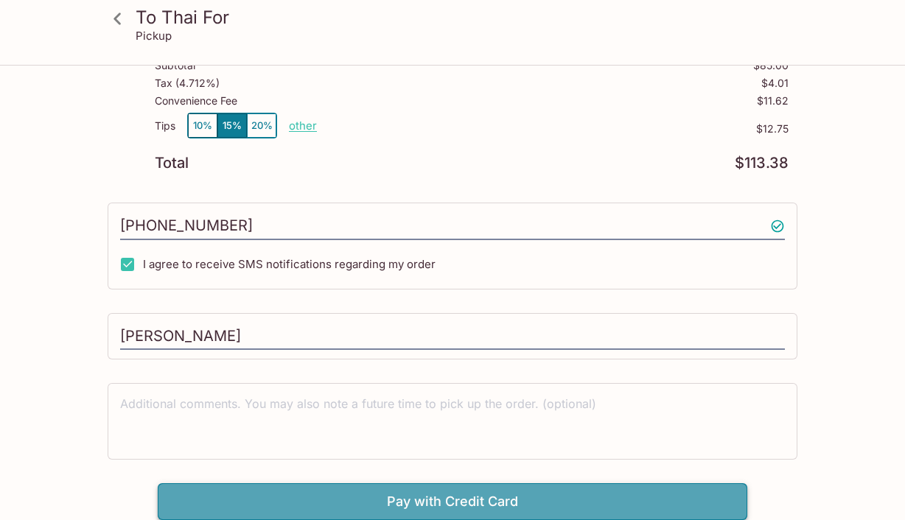
click at [367, 500] on button "Pay with Credit Card" at bounding box center [452, 501] width 589 height 37
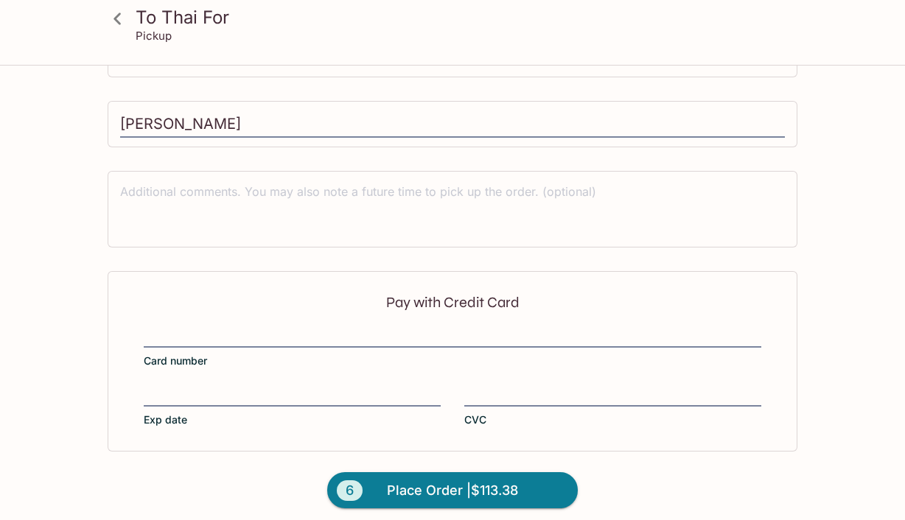
scroll to position [749, 0]
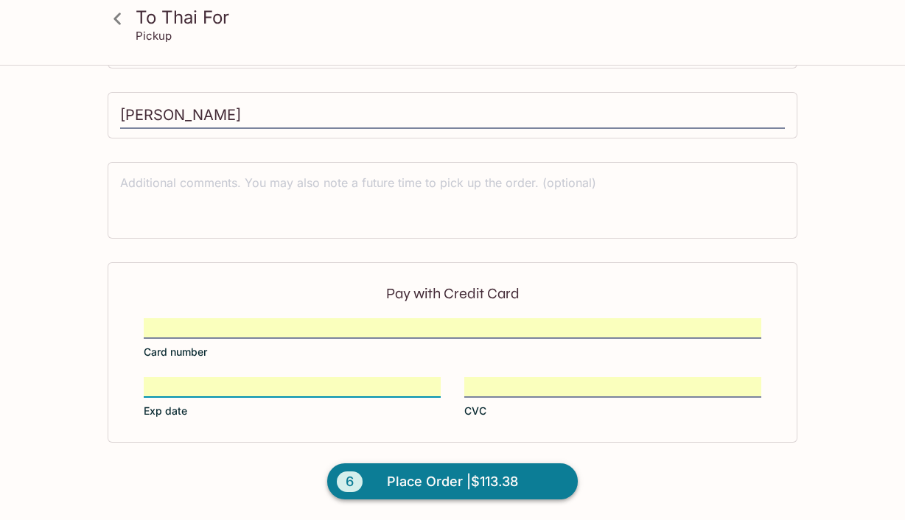
click at [455, 483] on span "Place Order | $113.38" at bounding box center [452, 482] width 131 height 24
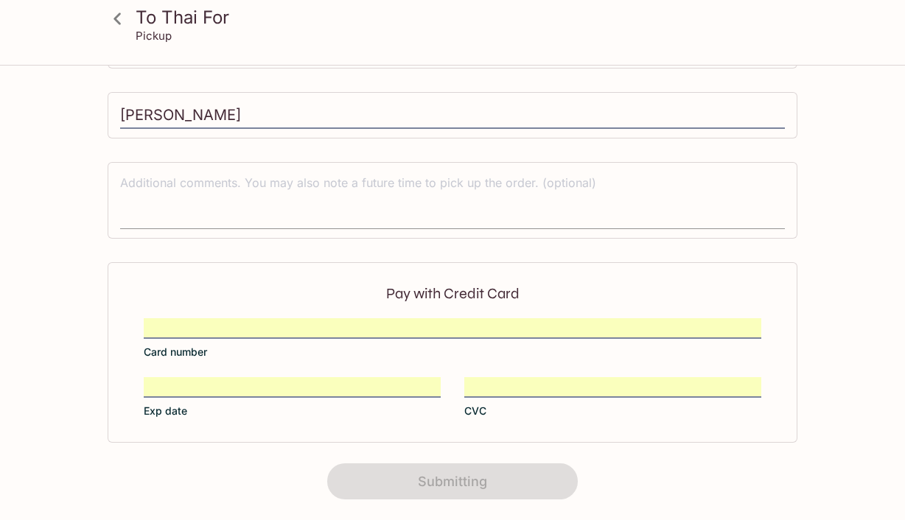
scroll to position [345, 0]
